Goal: Obtain resource: Download file/media

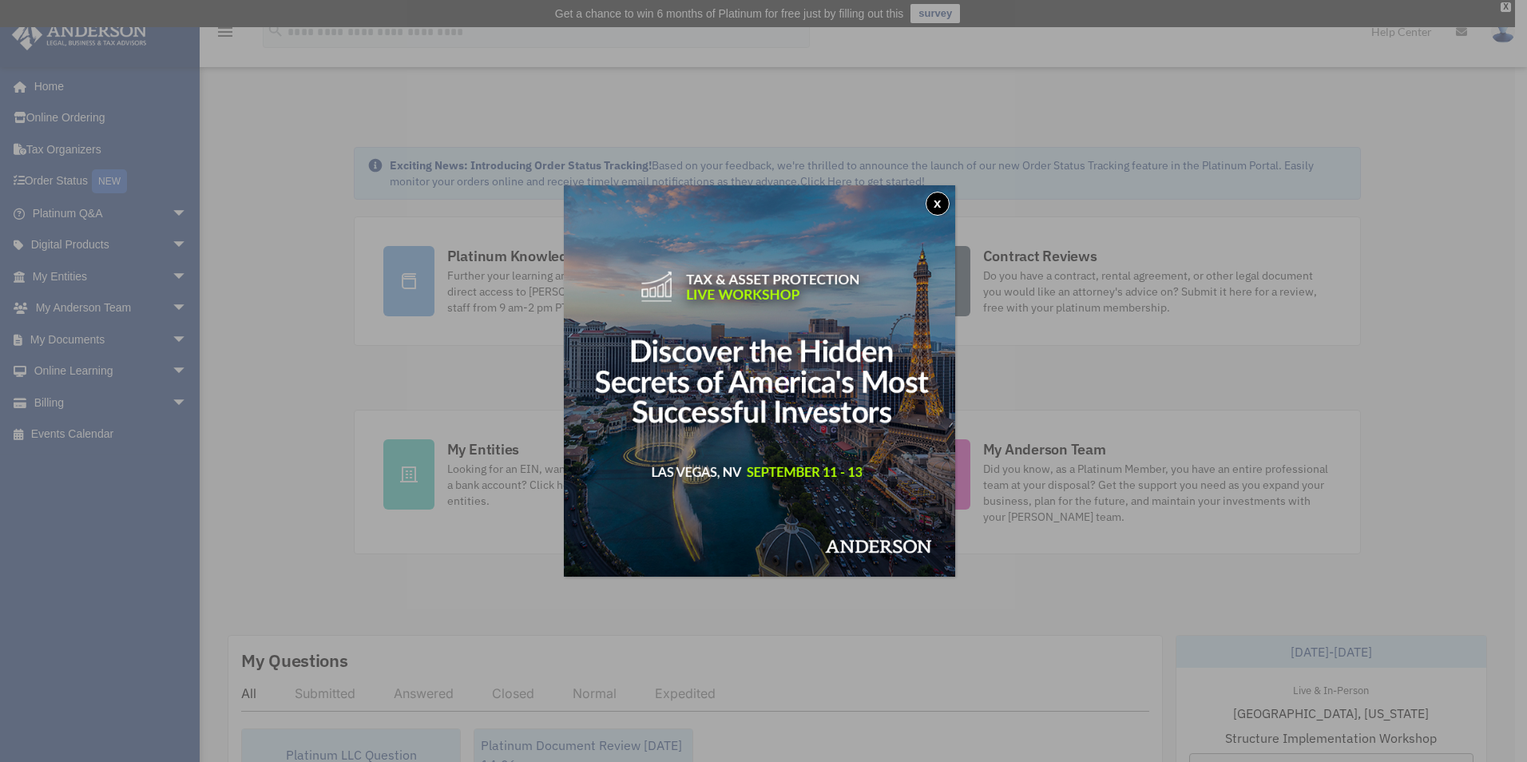
click at [942, 200] on button "x" at bounding box center [938, 204] width 24 height 24
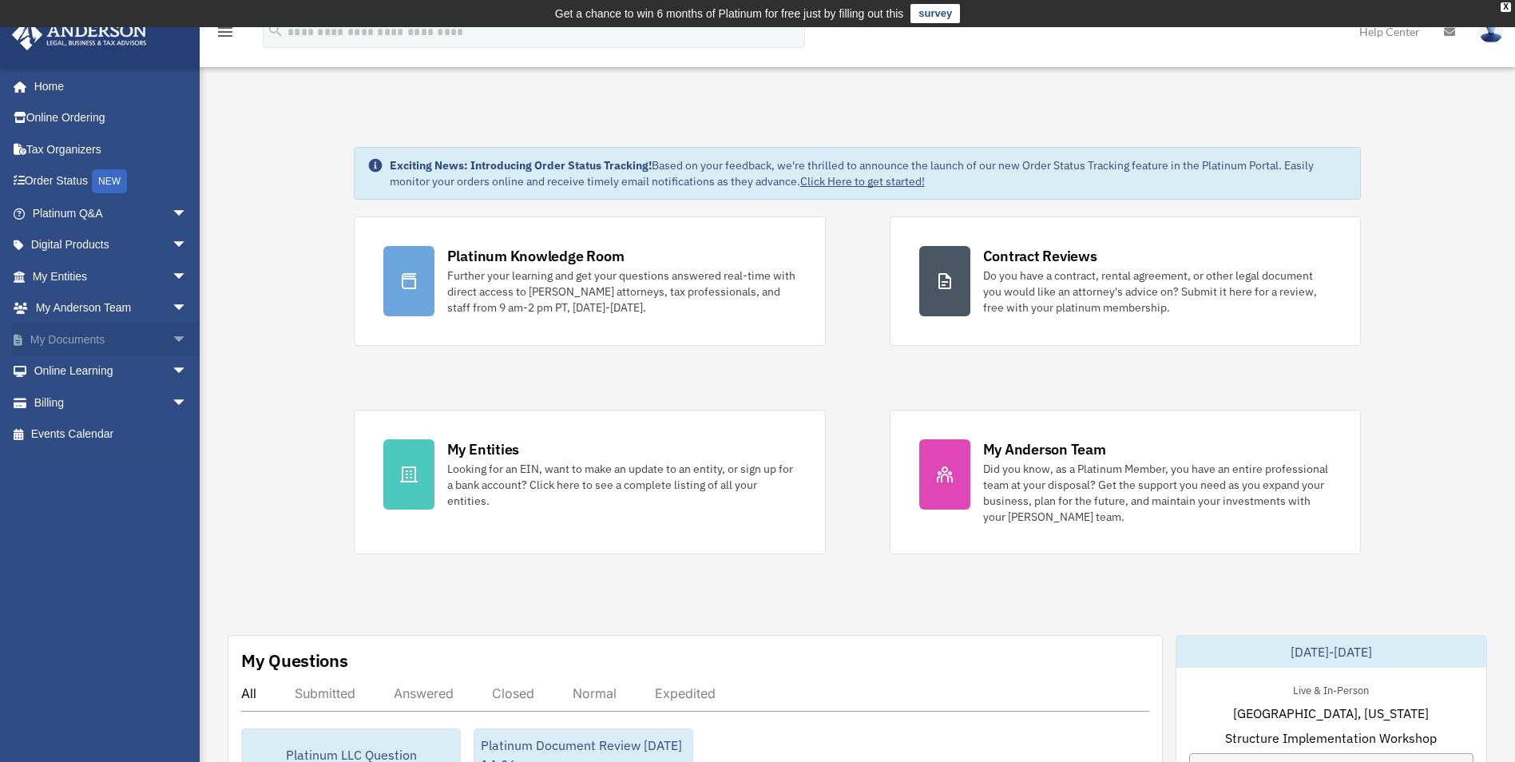
click at [48, 339] on link "My Documents arrow_drop_down" at bounding box center [111, 339] width 200 height 32
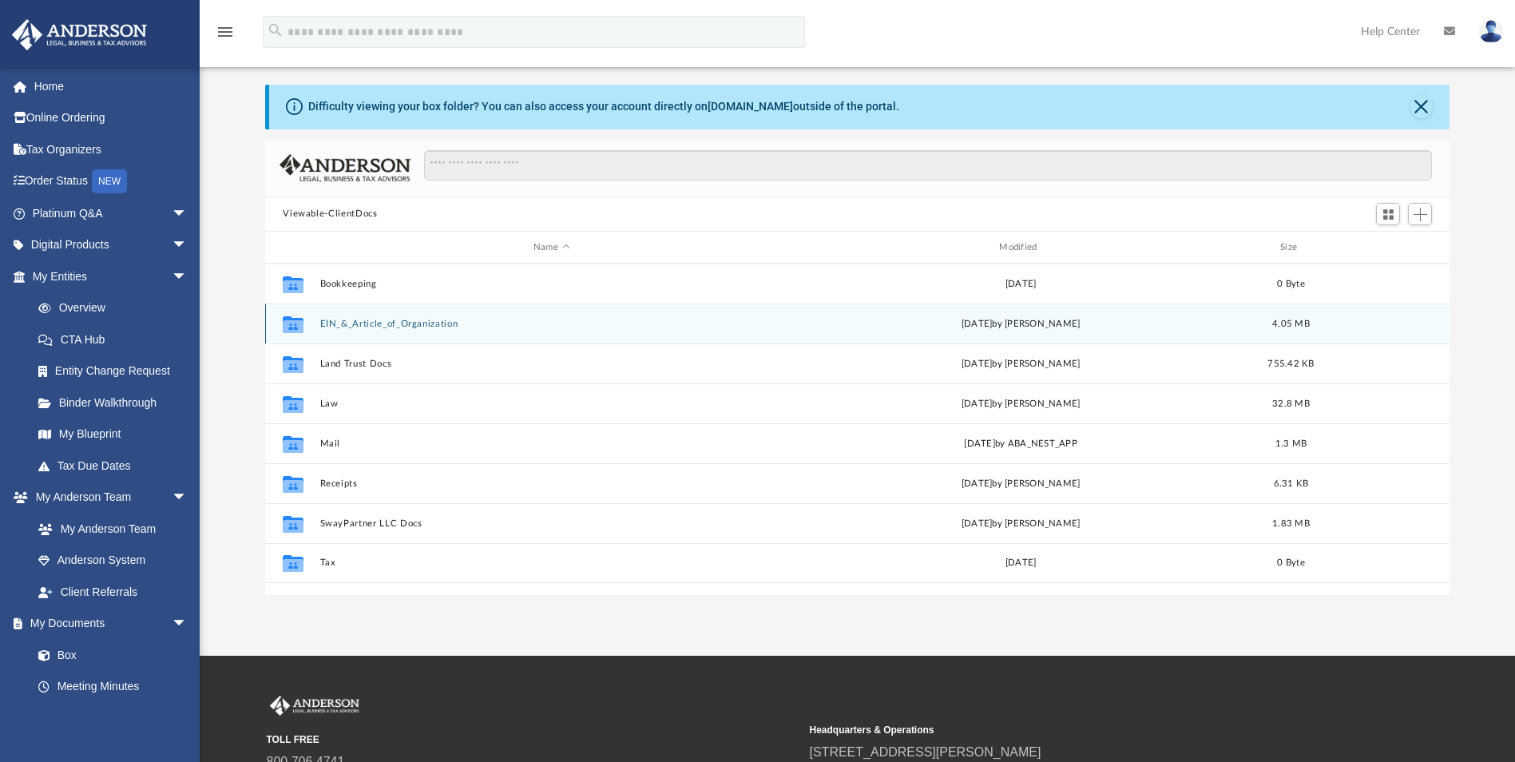
scroll to position [80, 0]
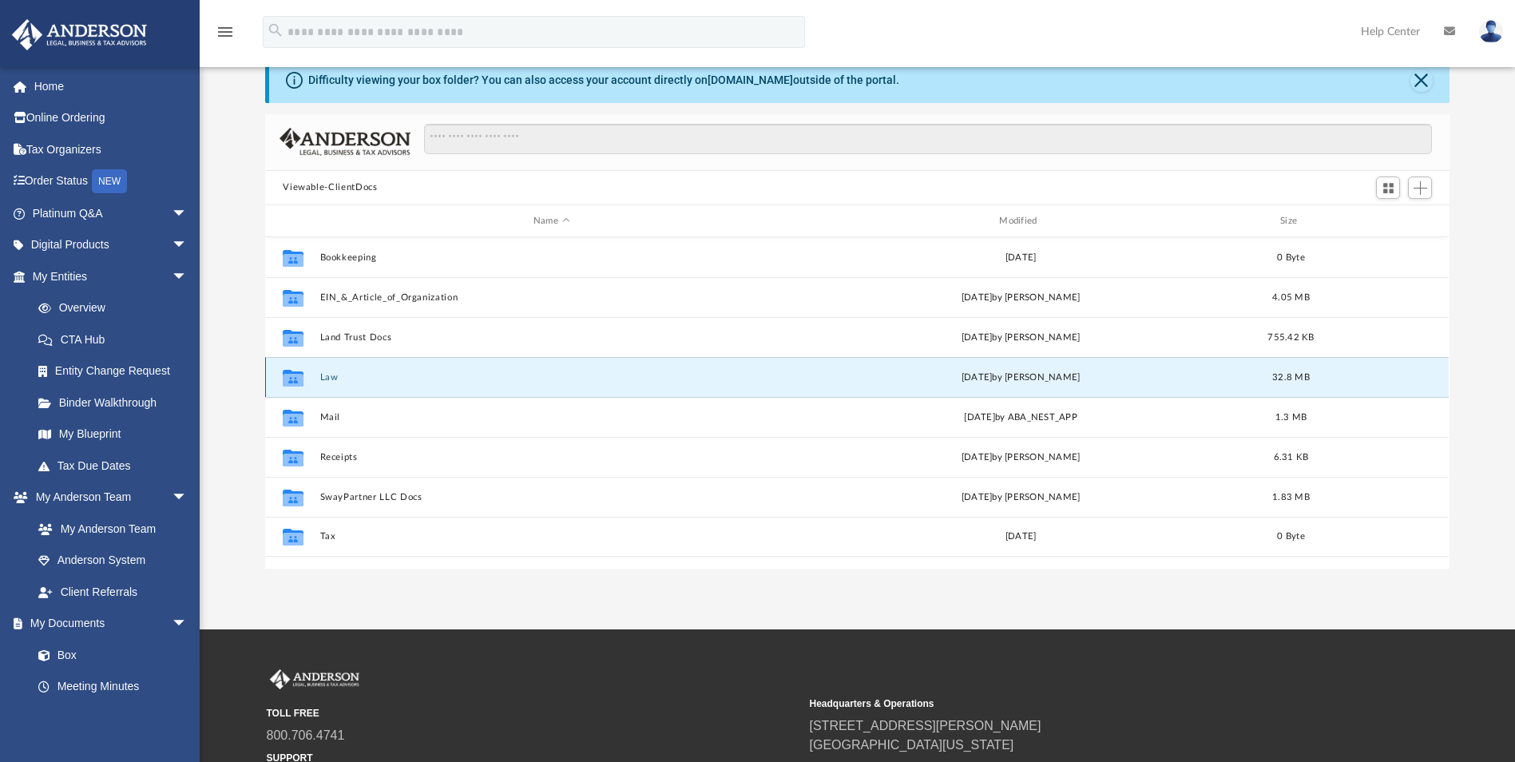
click at [328, 377] on button "Law" at bounding box center [551, 377] width 462 height 10
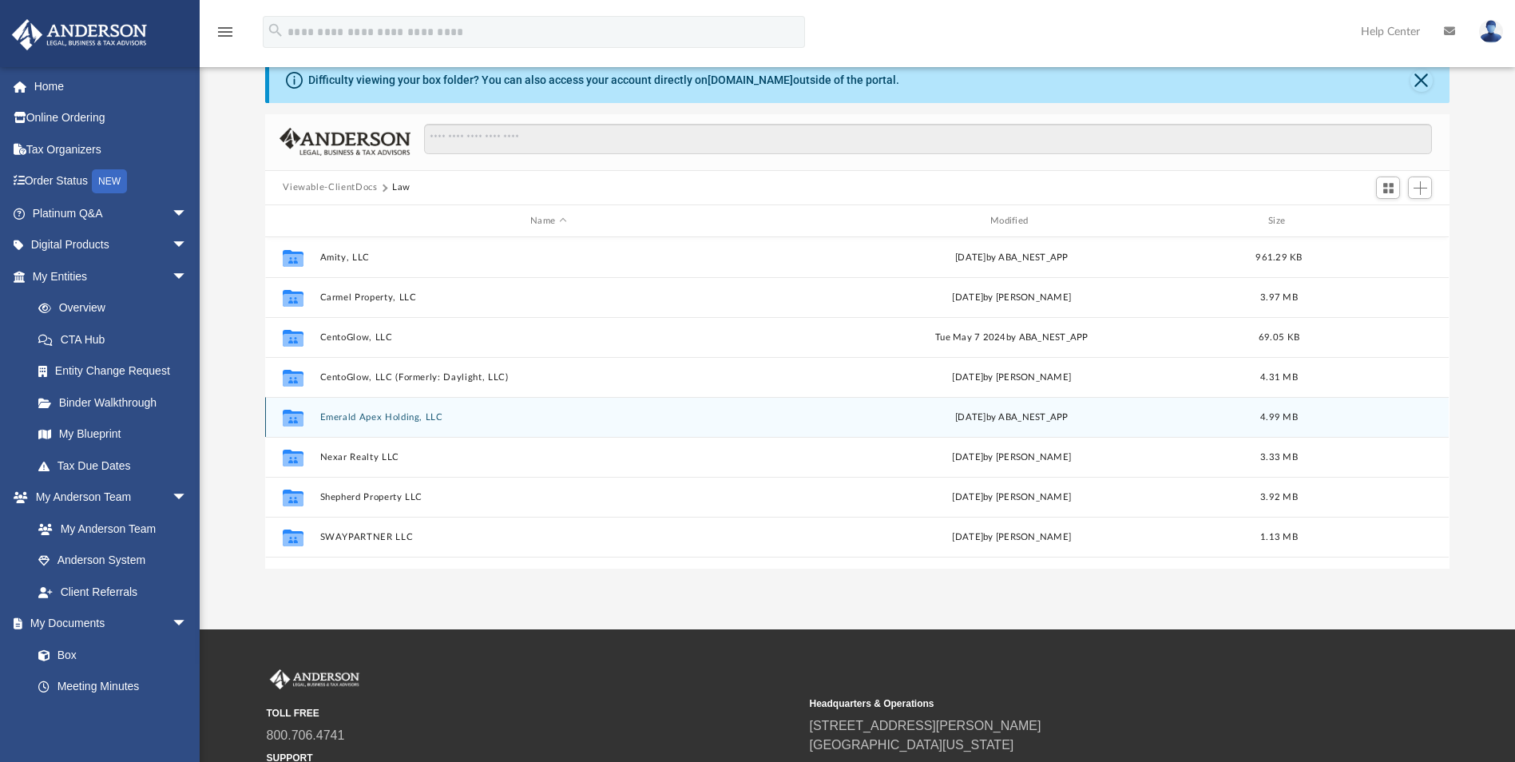
click at [371, 418] on button "Emerald Apex Holding, LLC" at bounding box center [548, 417] width 457 height 10
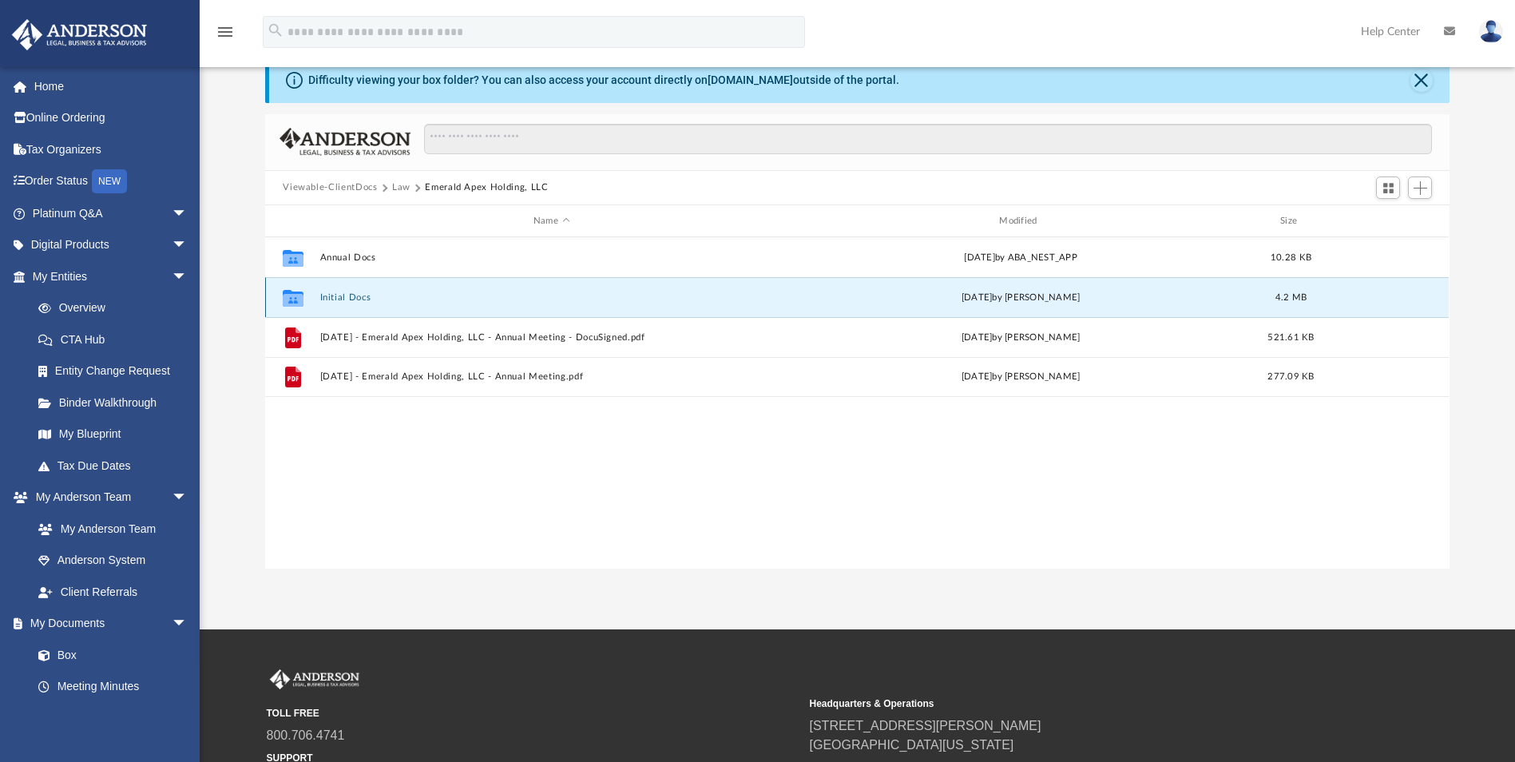
click at [338, 298] on button "Initial Docs" at bounding box center [551, 297] width 462 height 10
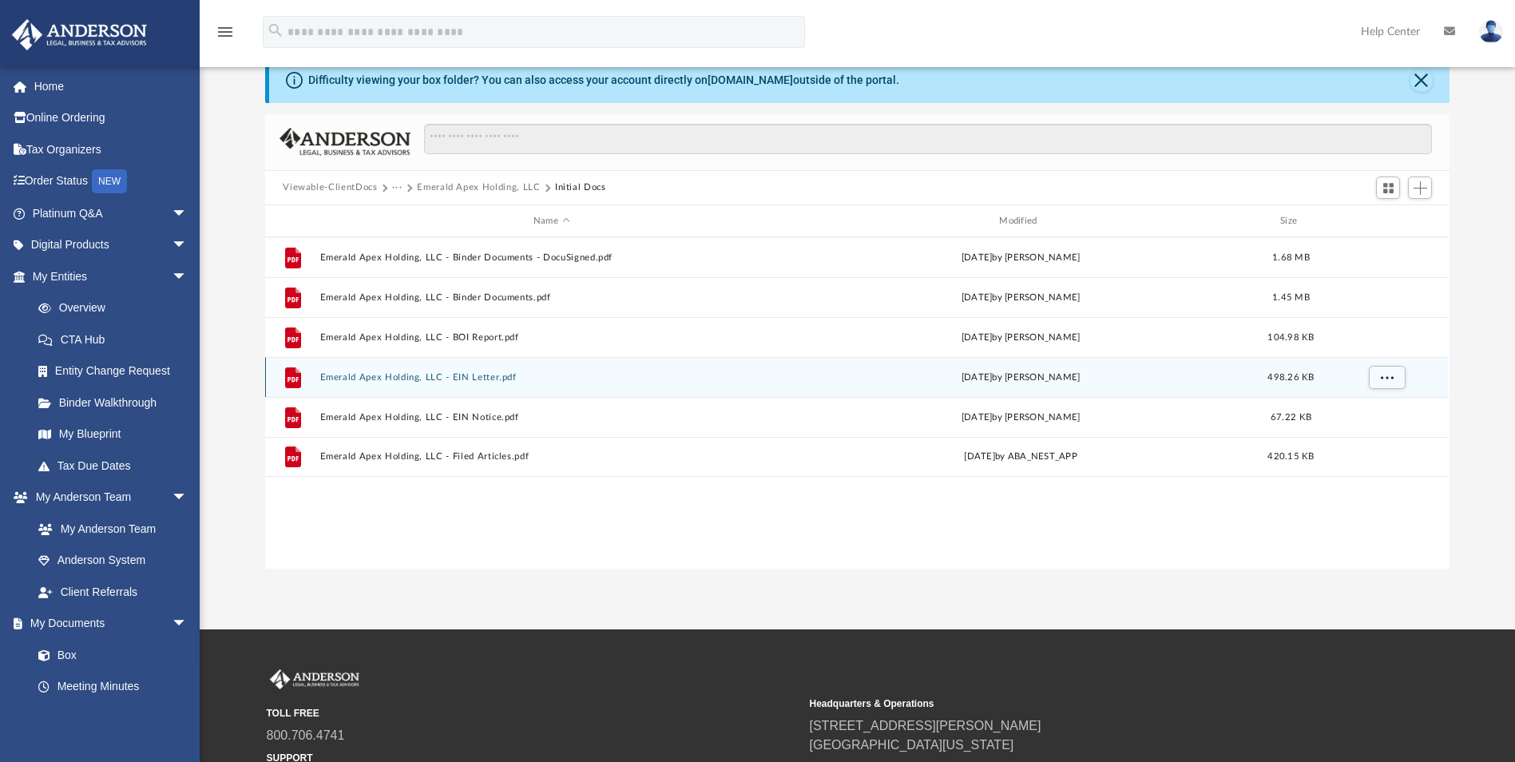
click at [456, 380] on button "Emerald Apex Holding, LLC - EIN Letter.pdf" at bounding box center [551, 377] width 462 height 10
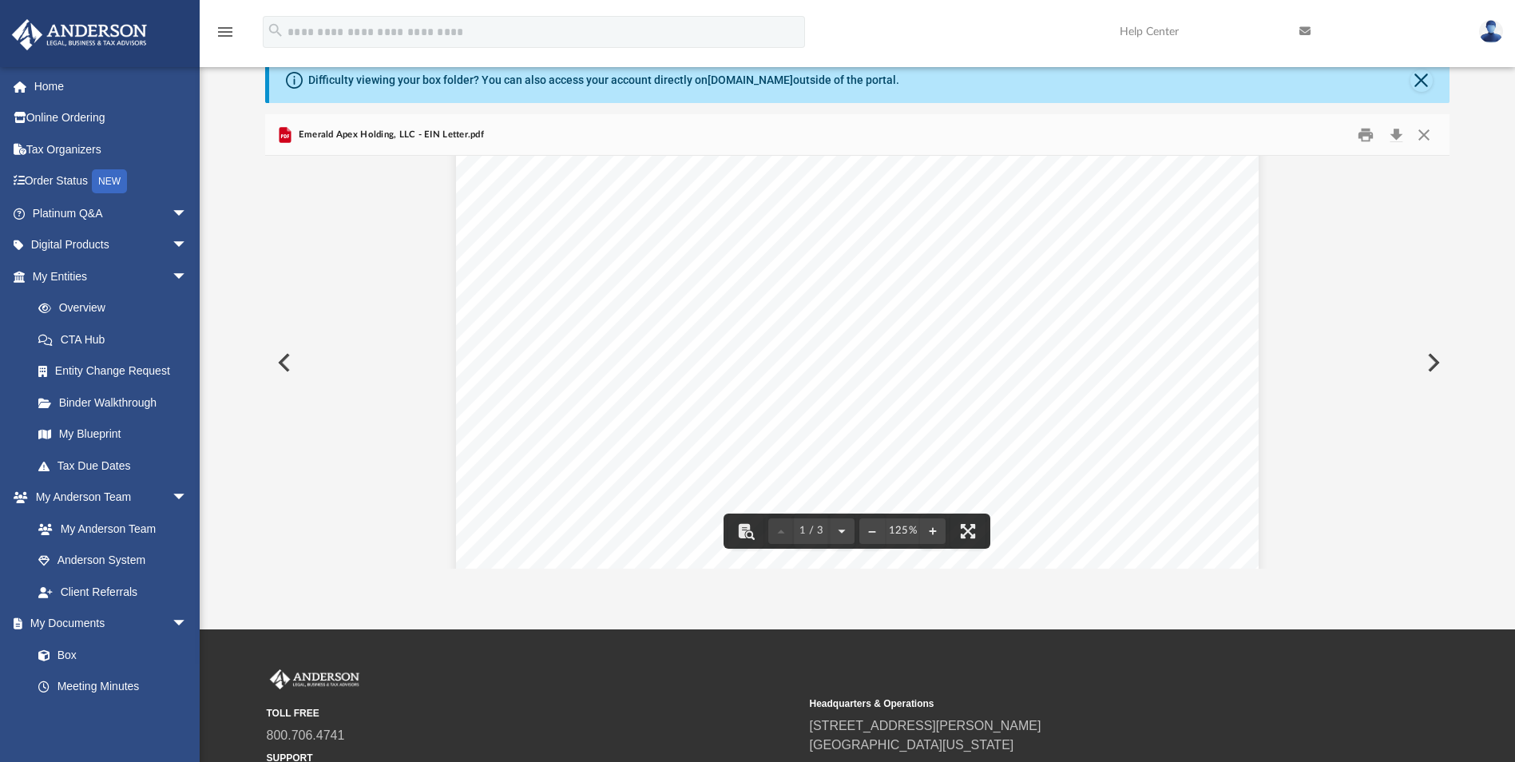
scroll to position [0, 0]
click at [1430, 363] on button "Preview" at bounding box center [1431, 362] width 35 height 45
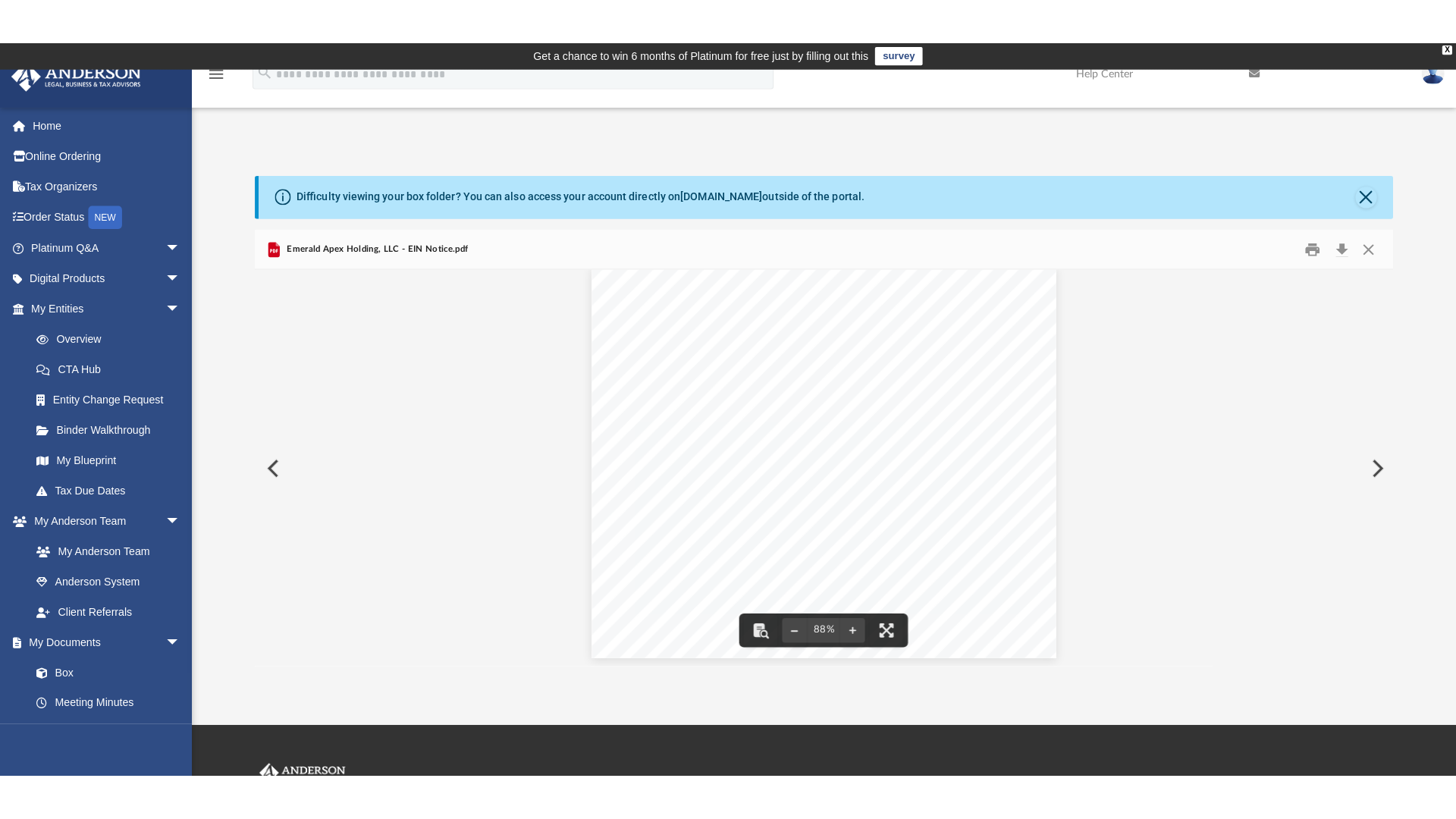
scroll to position [18, 0]
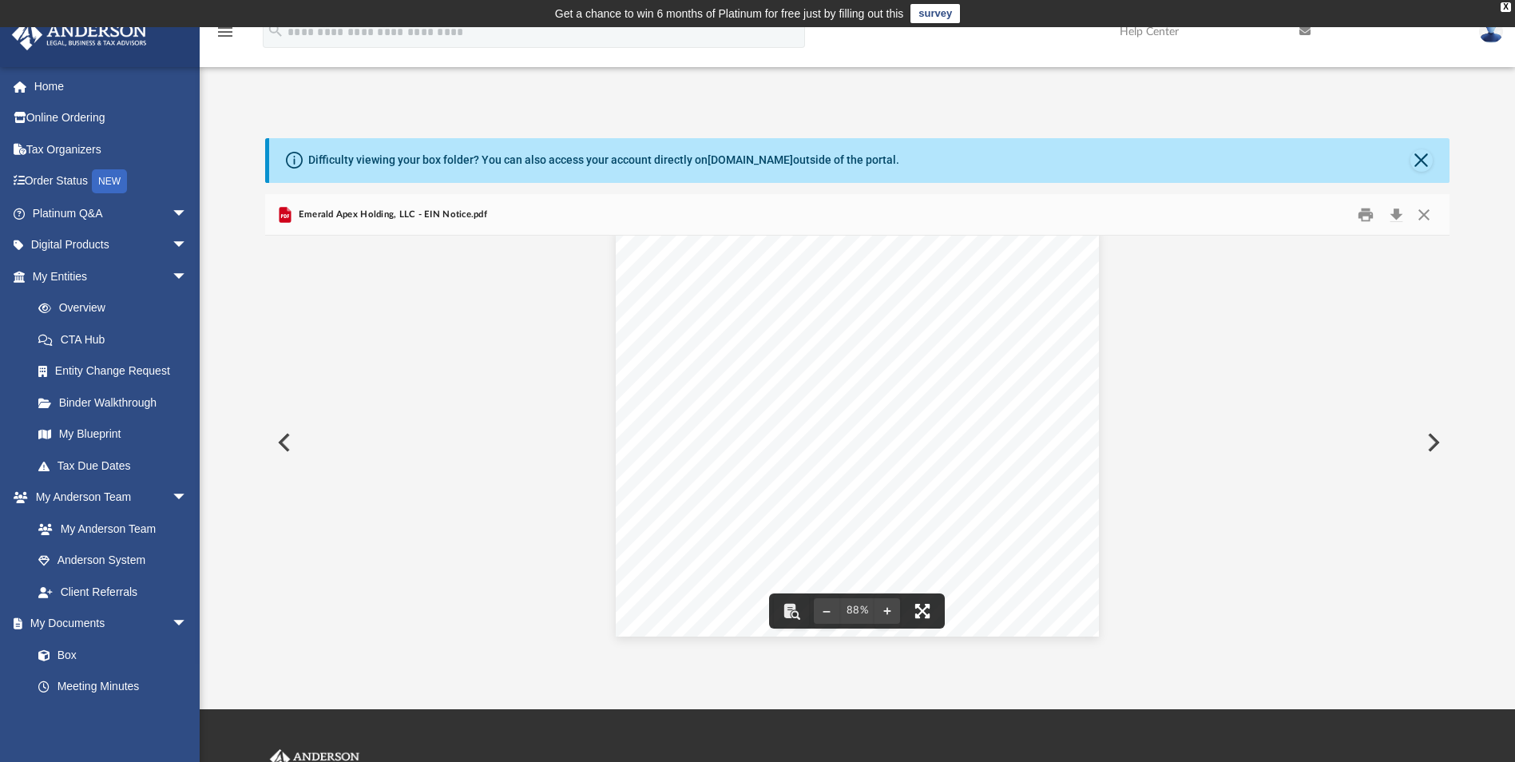
click at [927, 613] on button "File preview" at bounding box center [922, 610] width 35 height 35
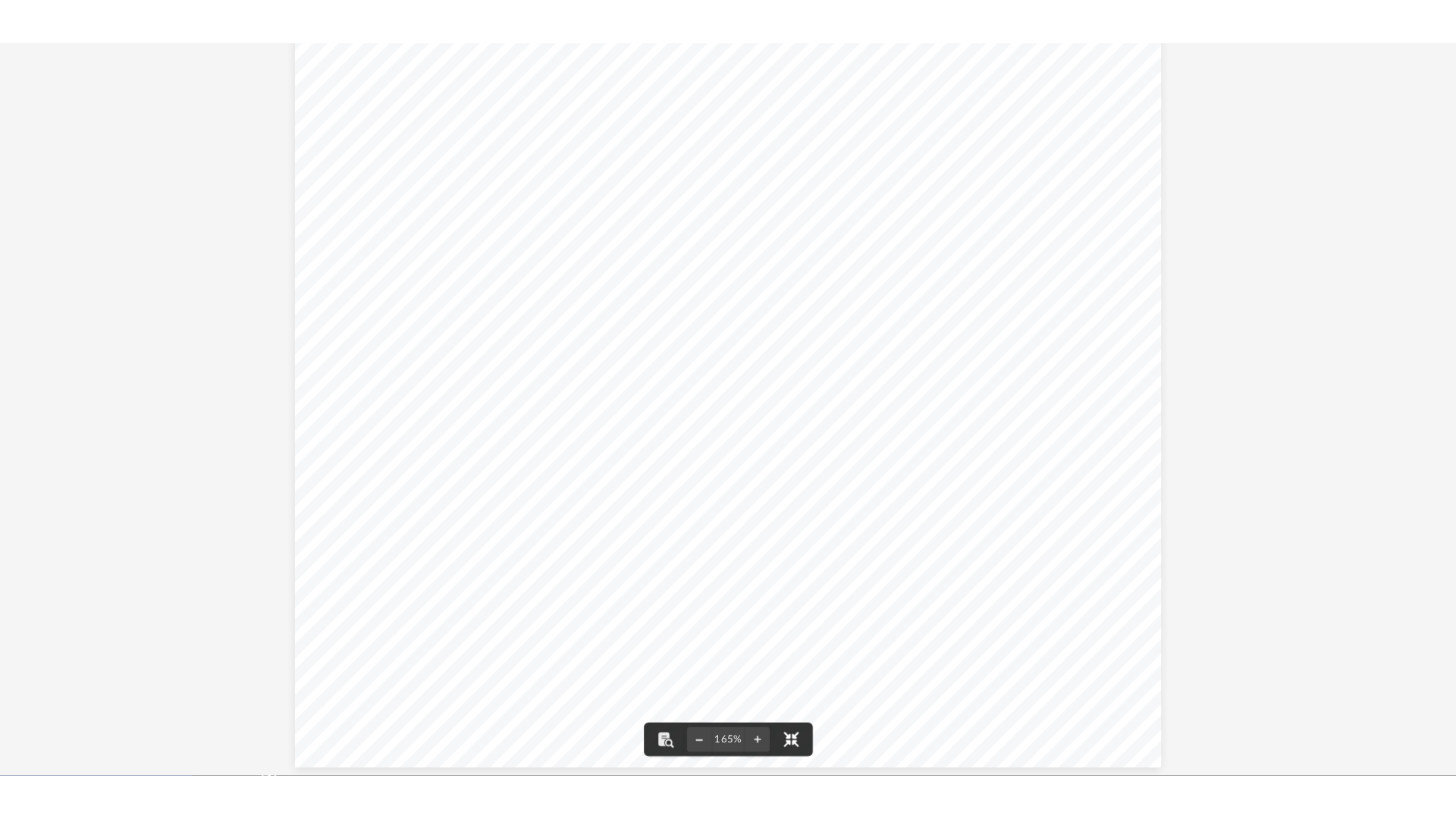
scroll to position [333, 1128]
